Goal: Task Accomplishment & Management: Use online tool/utility

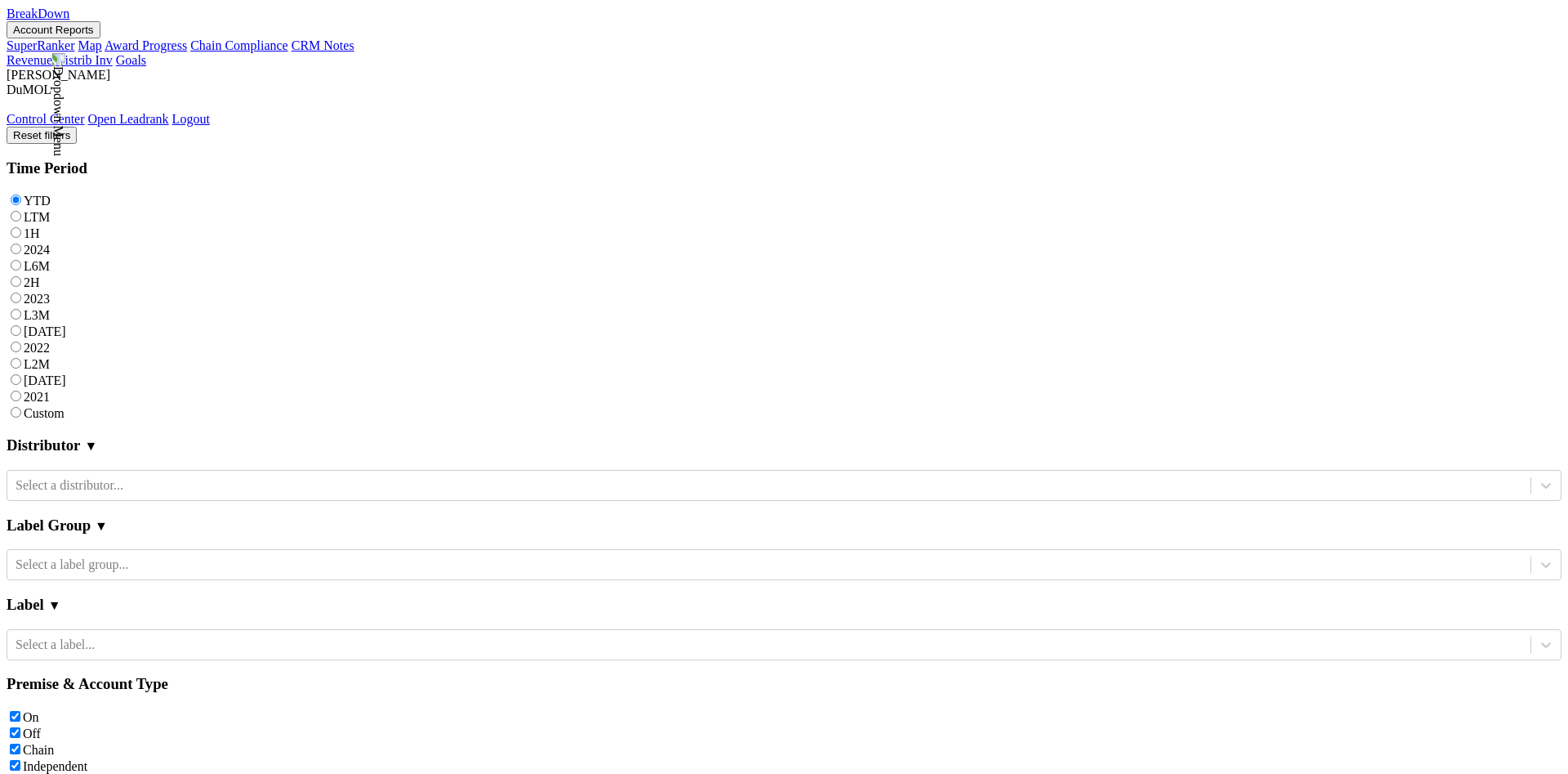
scroll to position [2203, 0]
click at [188, 613] on div at bounding box center [769, 645] width 1507 height 18
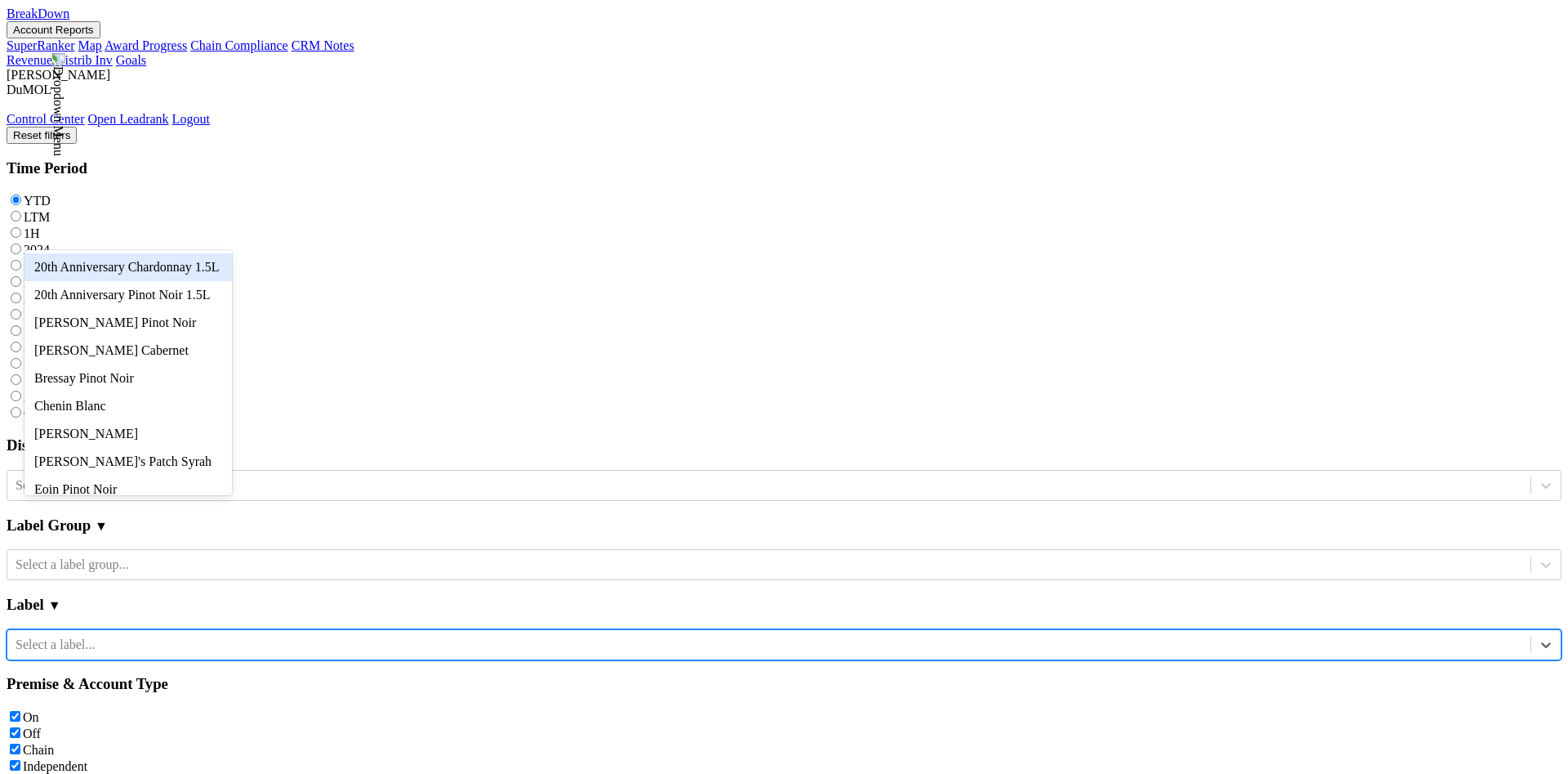
click at [184, 501] on div "Label Group ▼" at bounding box center [784, 525] width 1555 height 48
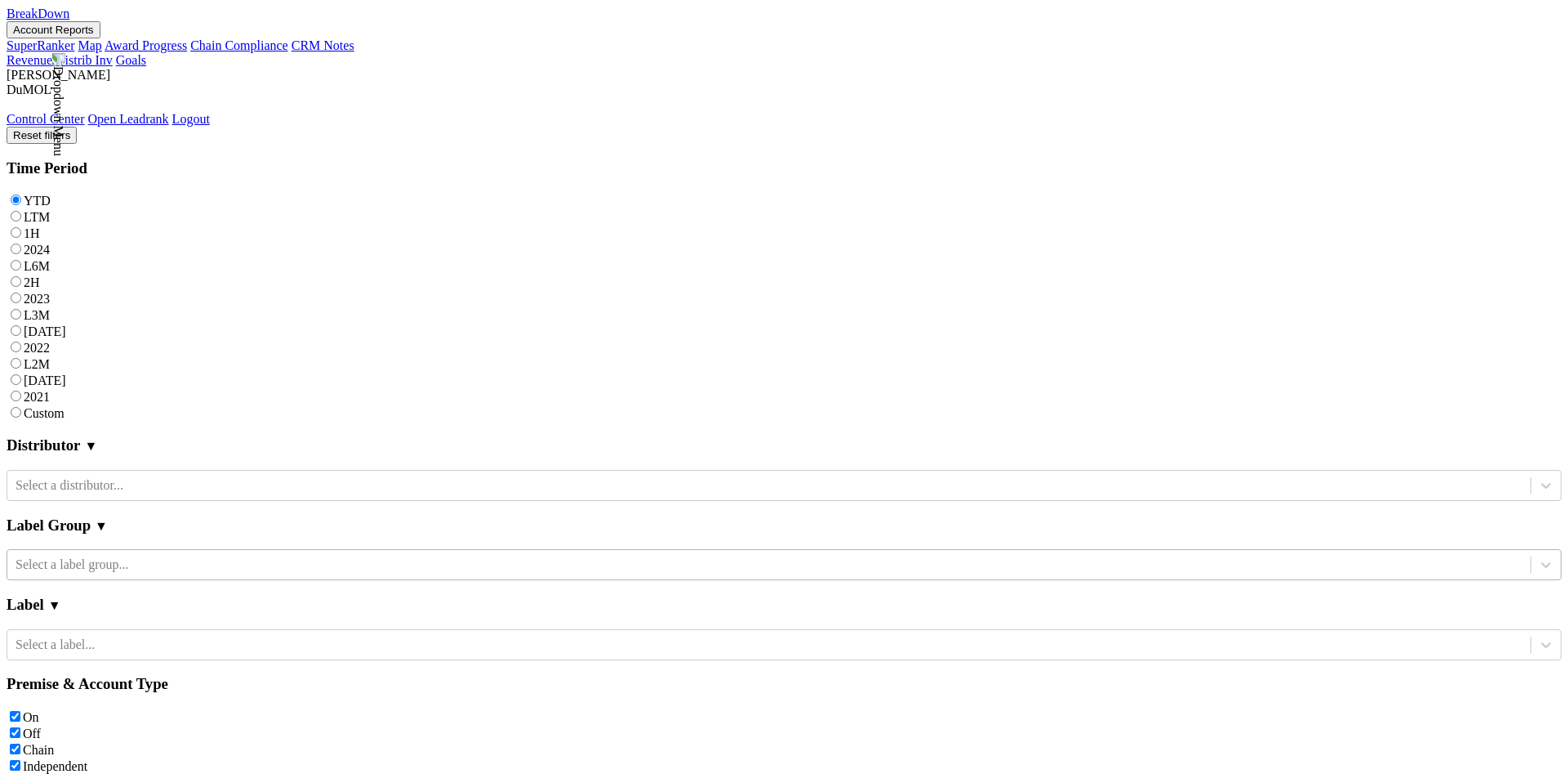
click at [184, 552] on div "Select a label group..." at bounding box center [769, 564] width 1524 height 25
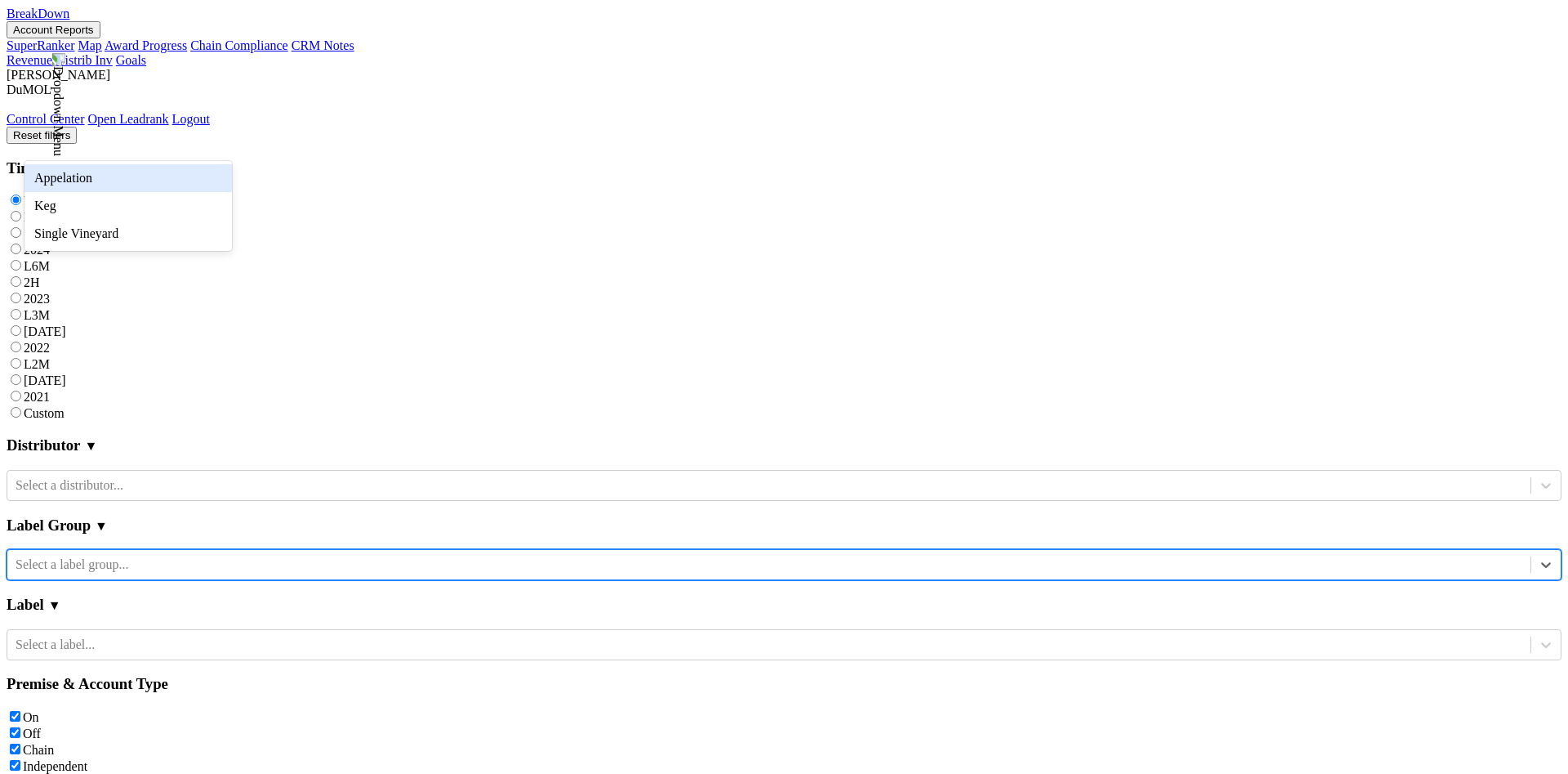
click at [181, 176] on div "Appelation" at bounding box center [128, 178] width 208 height 28
checkbox input "true"
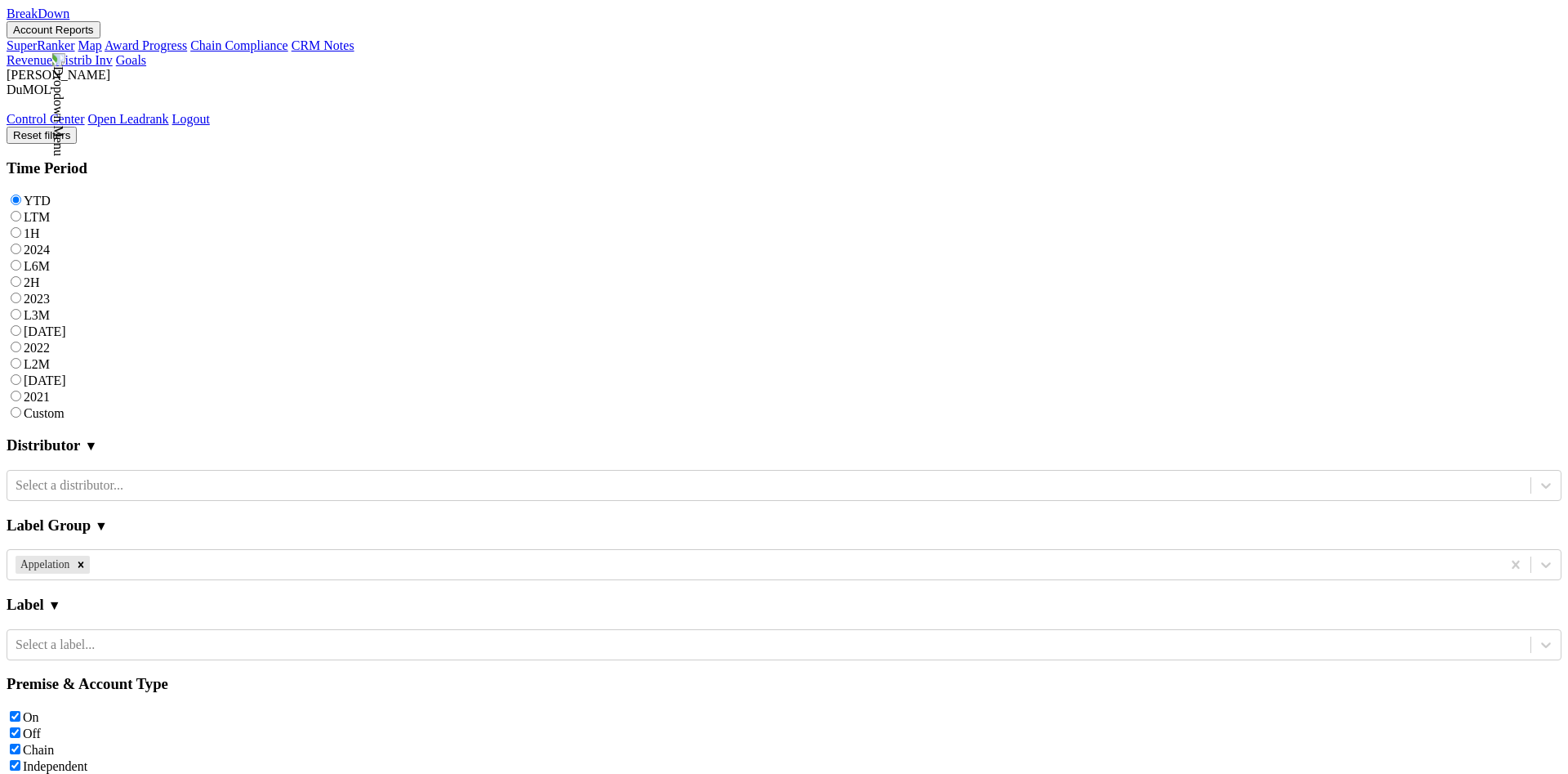
scroll to position [0, 0]
checkbox input "true"
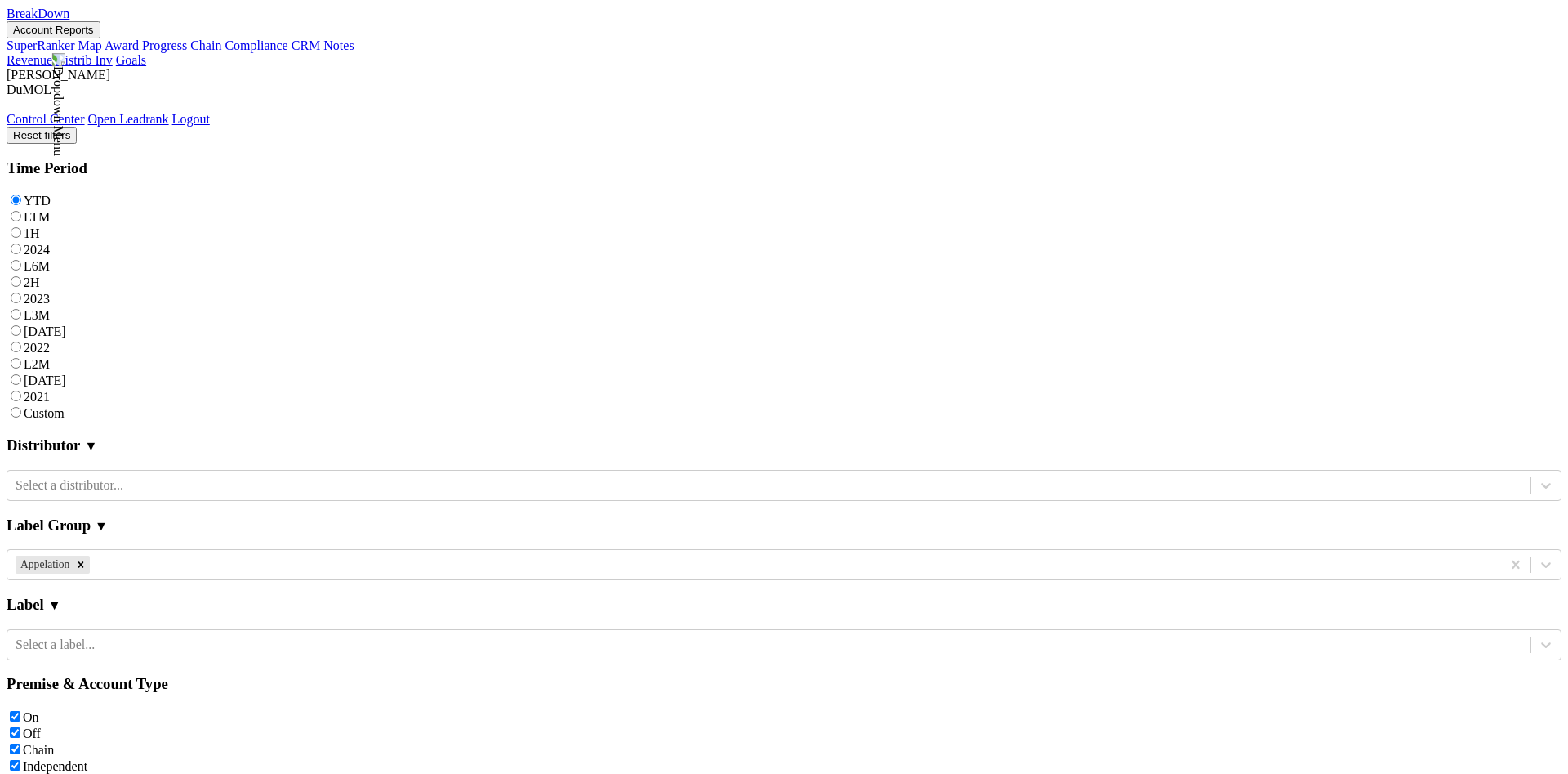
checkbox input "true"
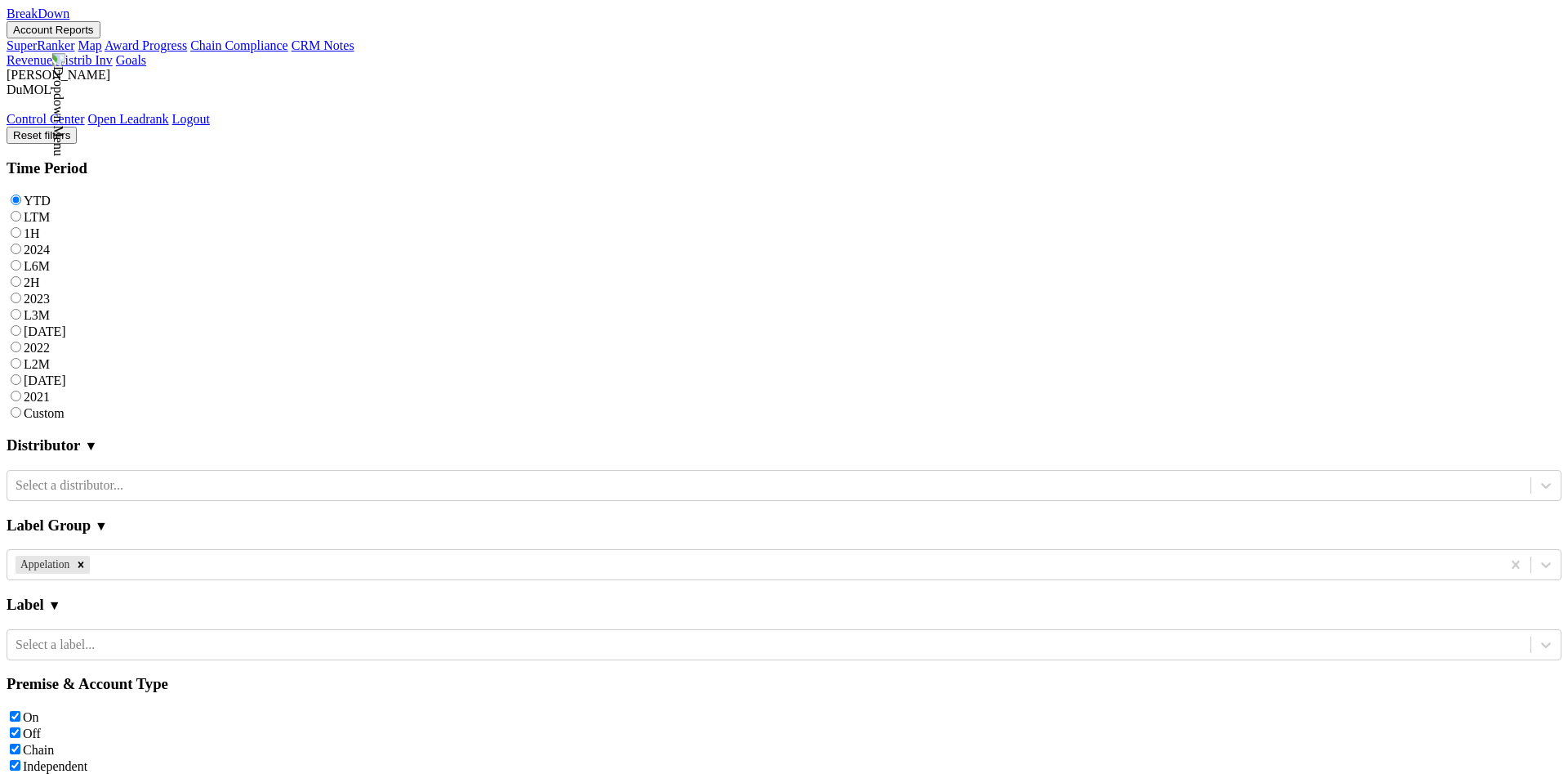
checkbox input "true"
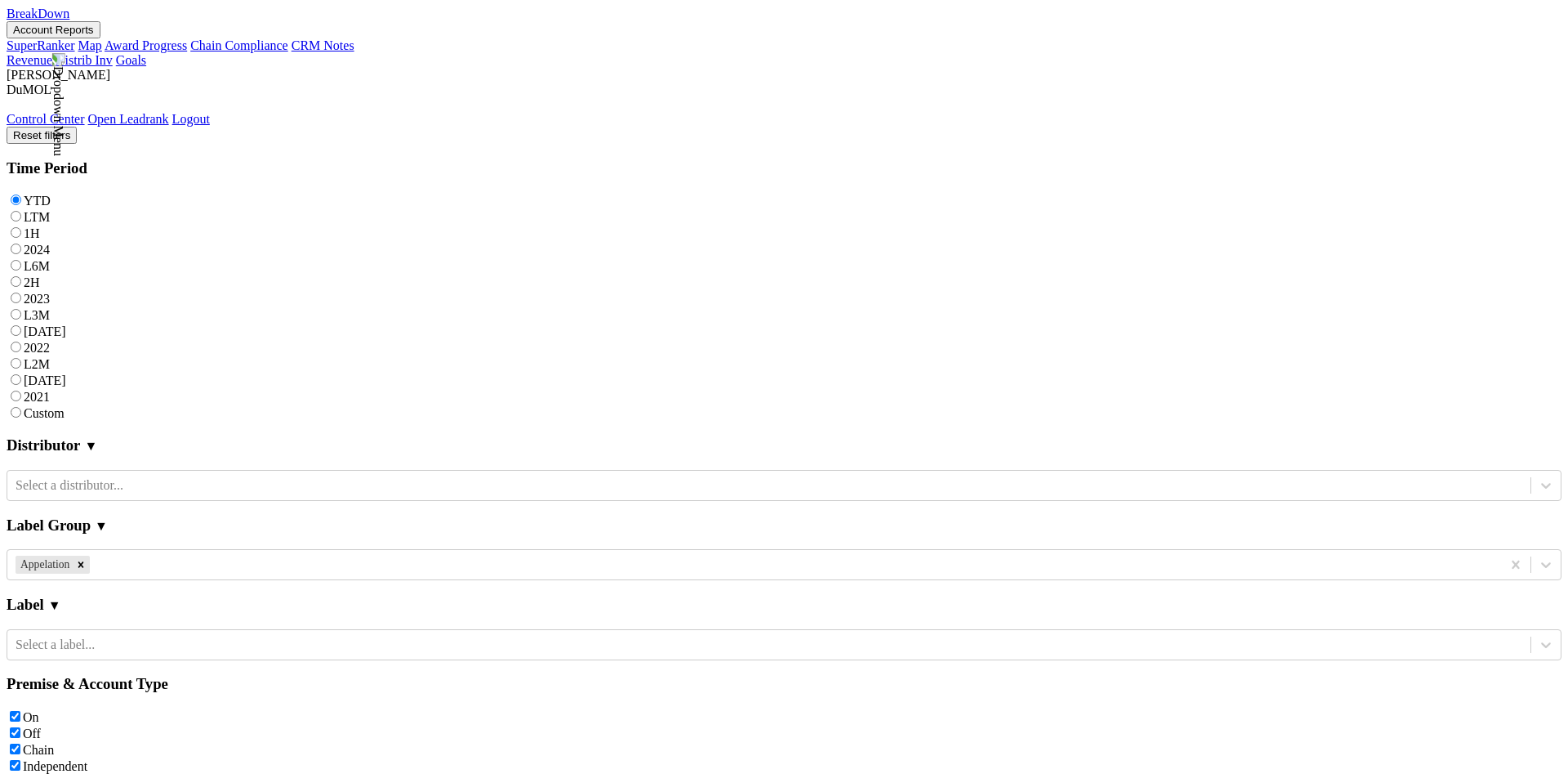
checkbox input "true"
